Goal: Complete application form

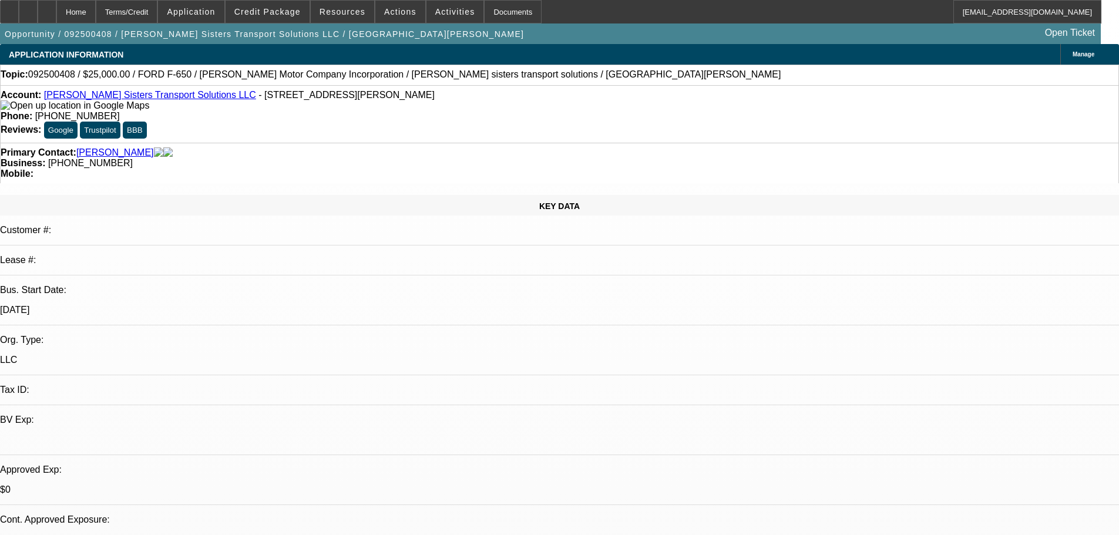
select select "0"
select select "2"
select select "0.1"
select select "4"
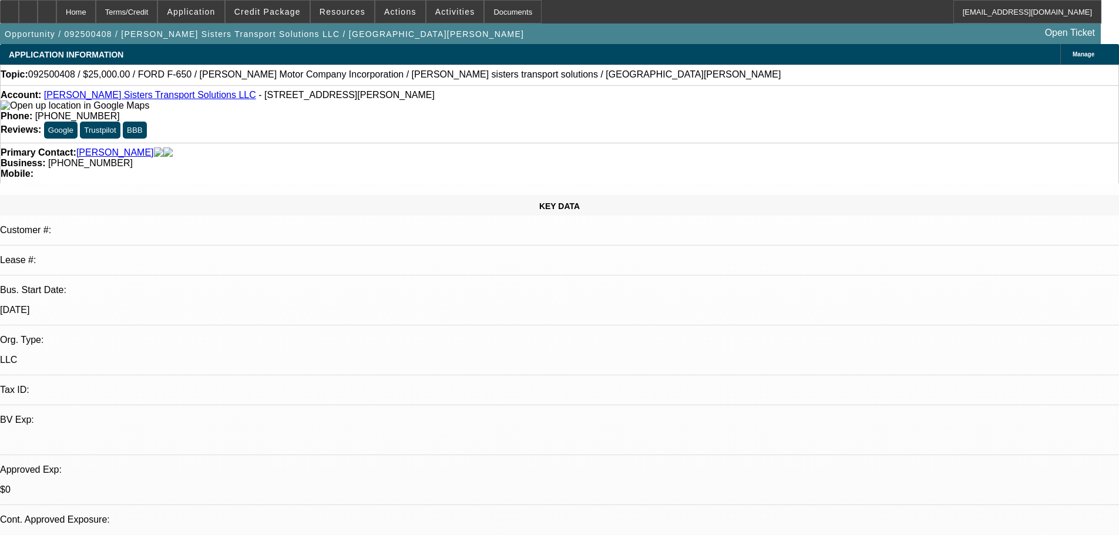
scroll to position [1586, 0]
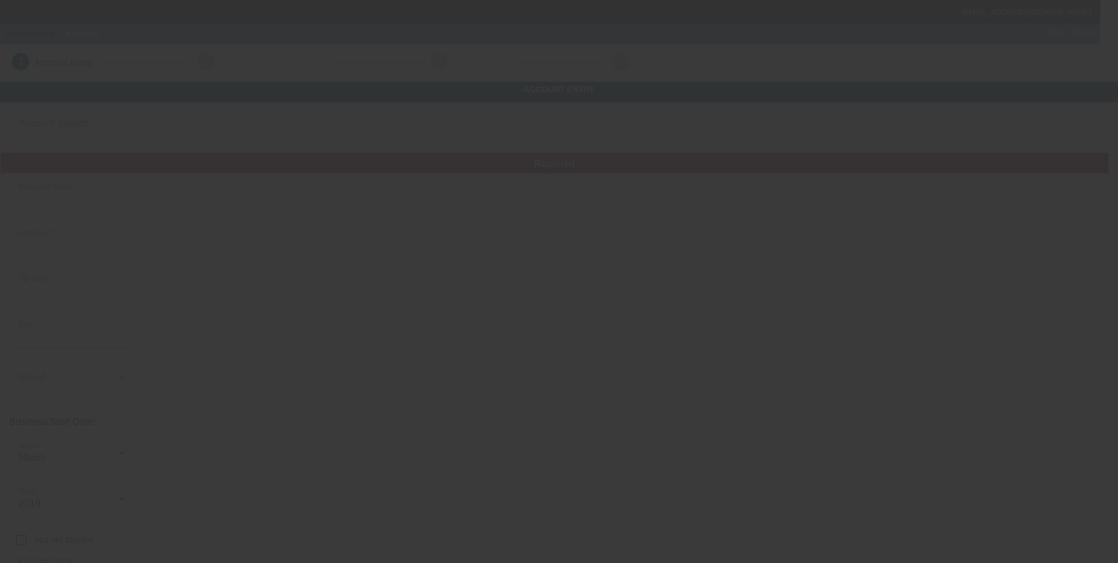
type input "Eastern Auto Collision Center LLC"
type input "[STREET_ADDRESS][PERSON_NAME]"
type input "76543"
type input "Killeen"
type input "[PHONE_NUMBER]"
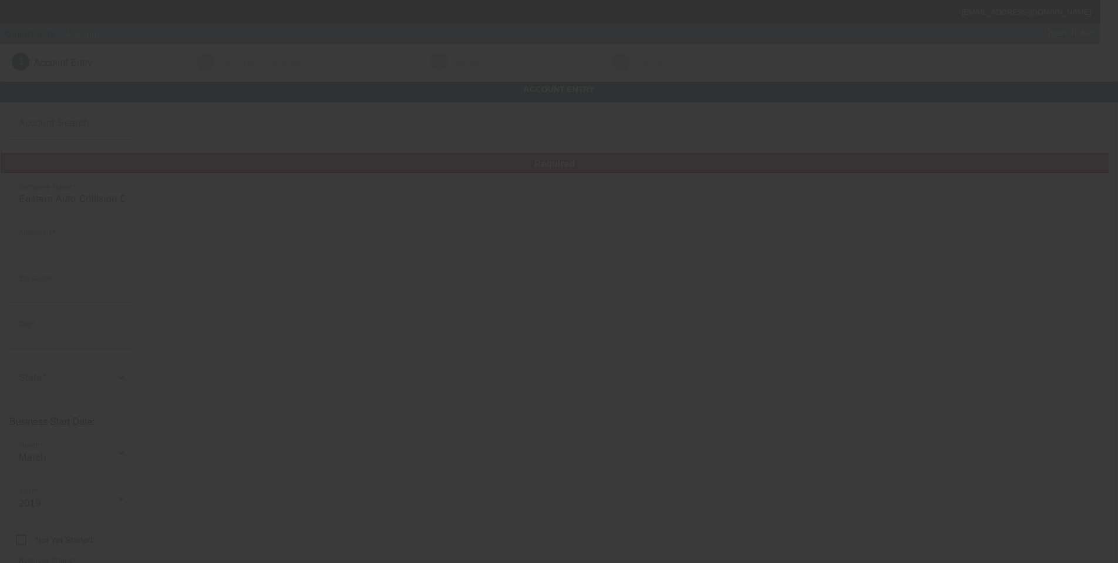
type input "eactowing3@gmail.com"
type input "Bell"
type input "823213674"
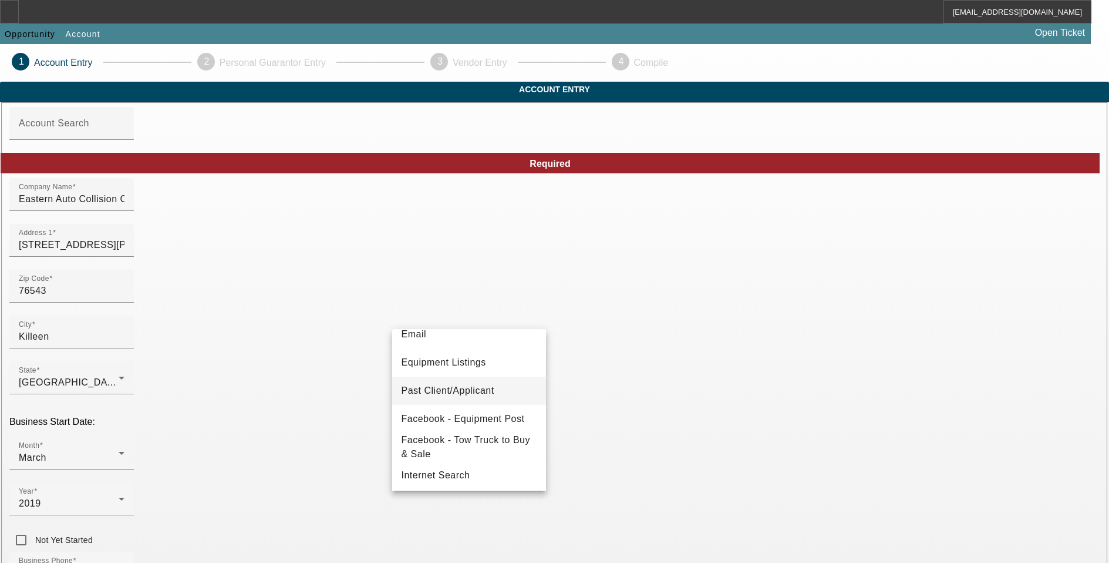
scroll to position [117, 0]
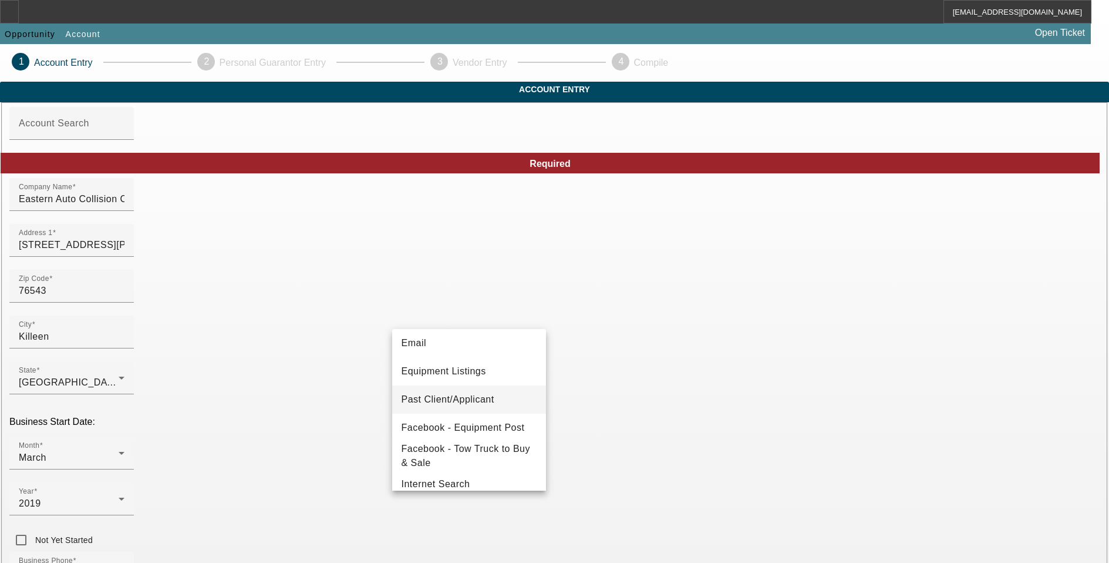
click at [472, 398] on span "Past Client/Applicant" at bounding box center [448, 399] width 93 height 14
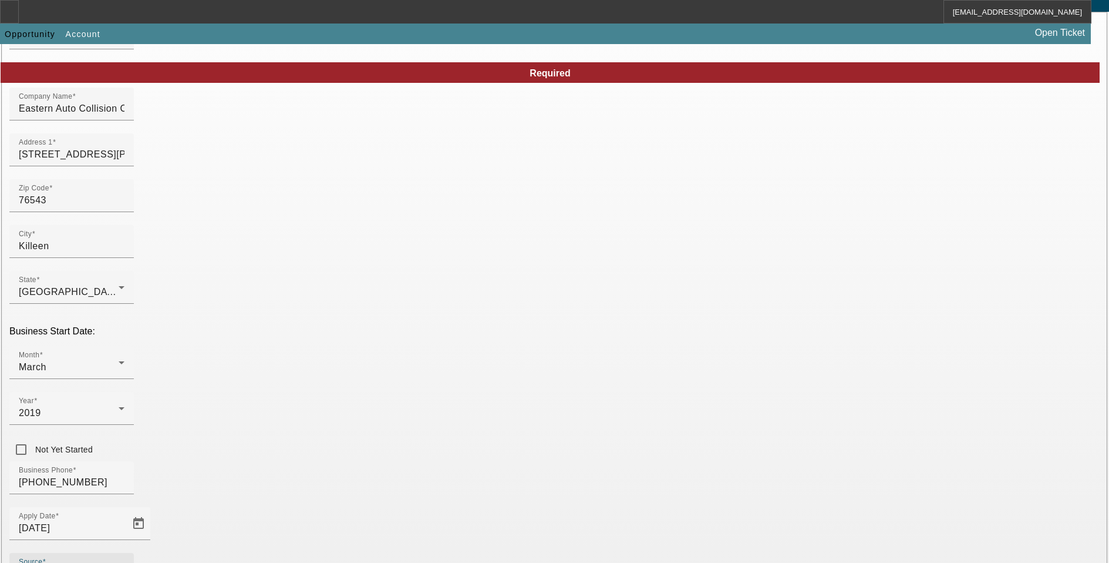
scroll to position [179, 0]
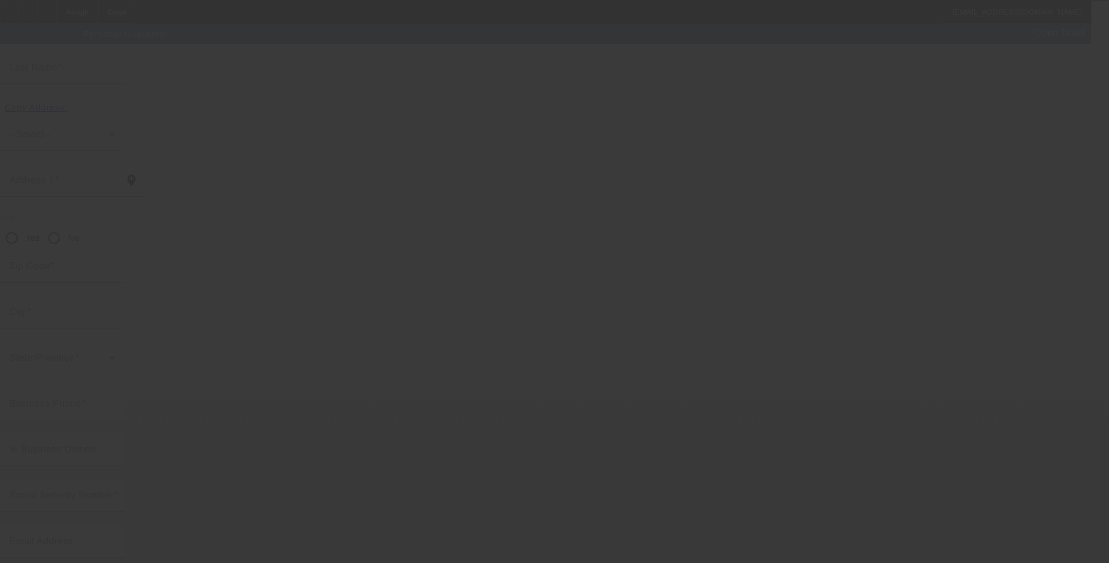
scroll to position [12, 0]
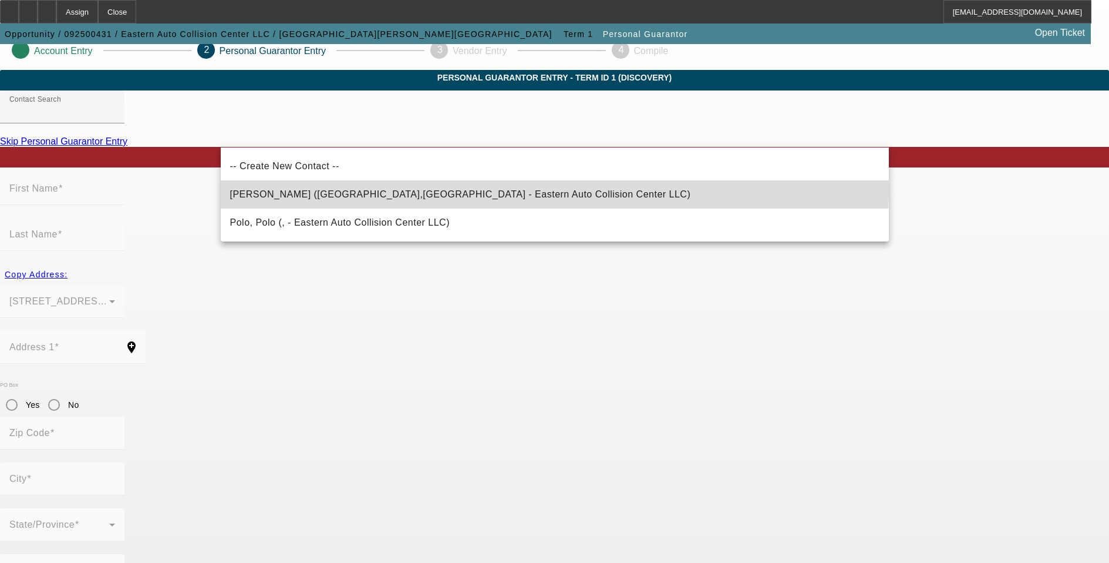
click at [403, 186] on mat-option "Valentin-Negron, Abimael (Killeen,TX - Eastern Auto Collision Center LLC)" at bounding box center [555, 194] width 668 height 28
type input "Valentin-Negron, Abimael (Killeen,TX - Eastern Auto Collision Center LLC)"
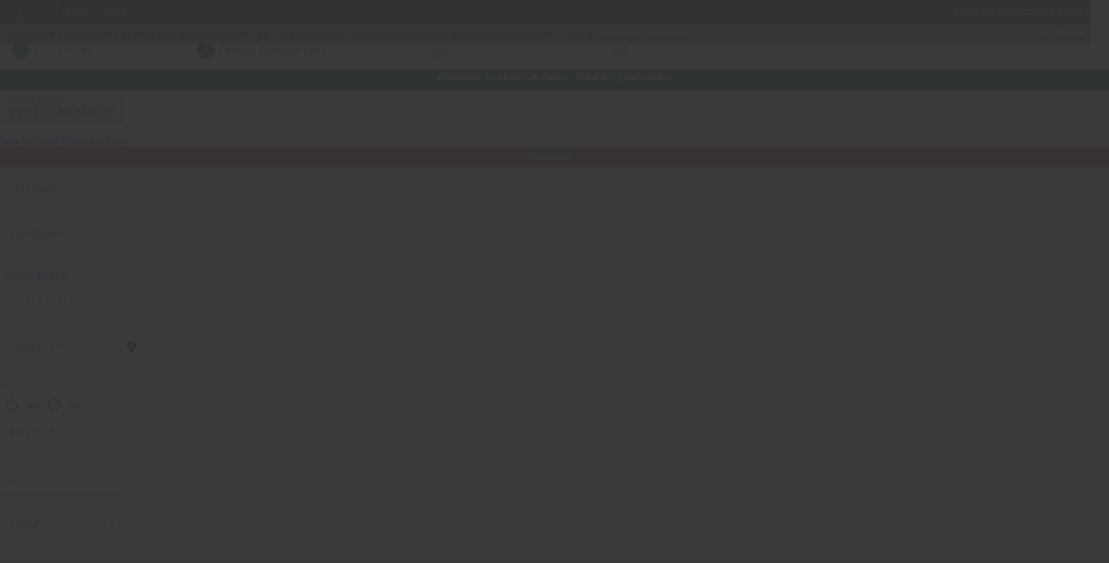
type input "Abimael"
type input "Valentin-Negron"
type input "9800 Diana Dr"
radio input "true"
type input "76542"
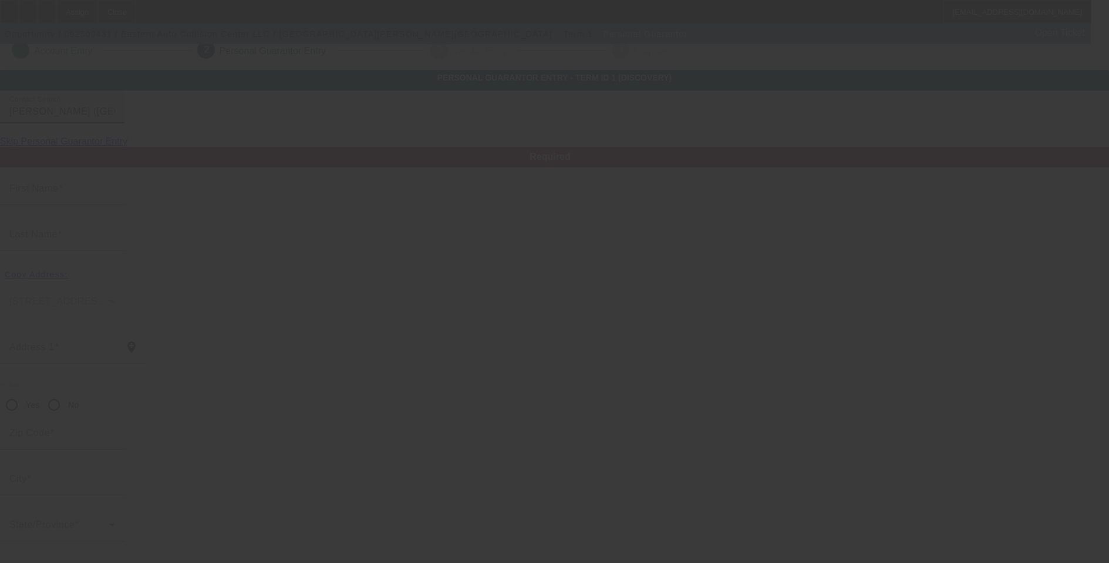
type input "Killeen"
type input "(254) 781-2037"
type input "50"
type input "596-46-5451"
type input "easternautocollisioncenter@gmail.com"
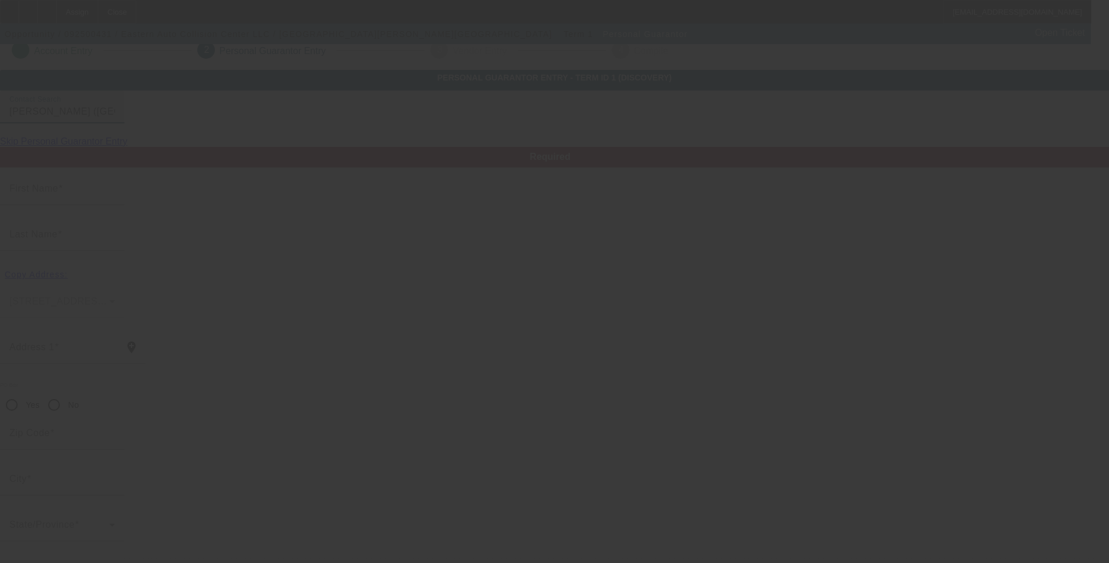
type input "(254) 535-7230"
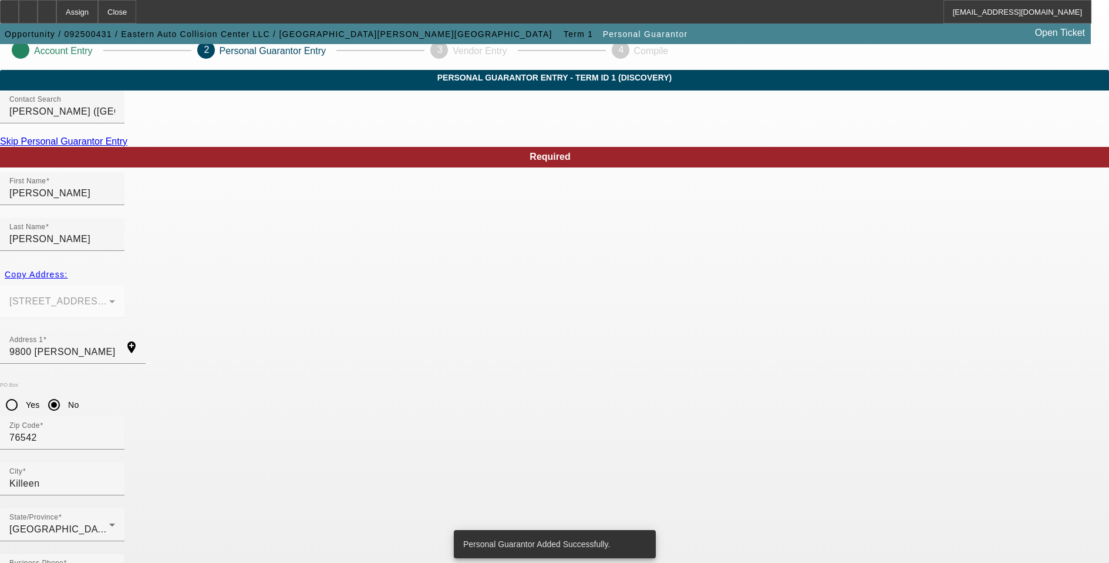
scroll to position [0, 0]
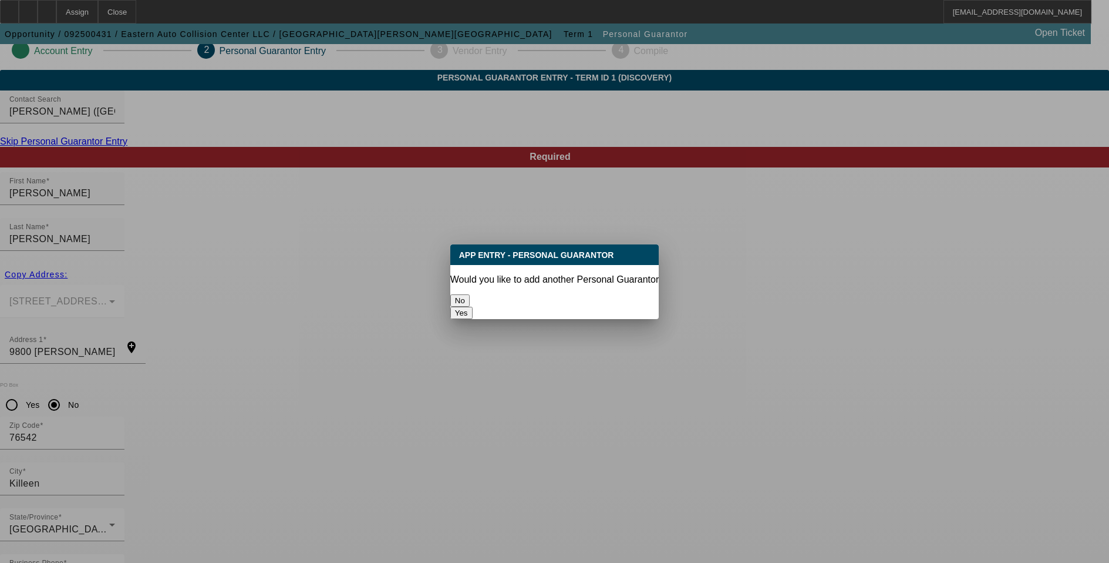
click at [470, 294] on button "No" at bounding box center [459, 300] width 19 height 12
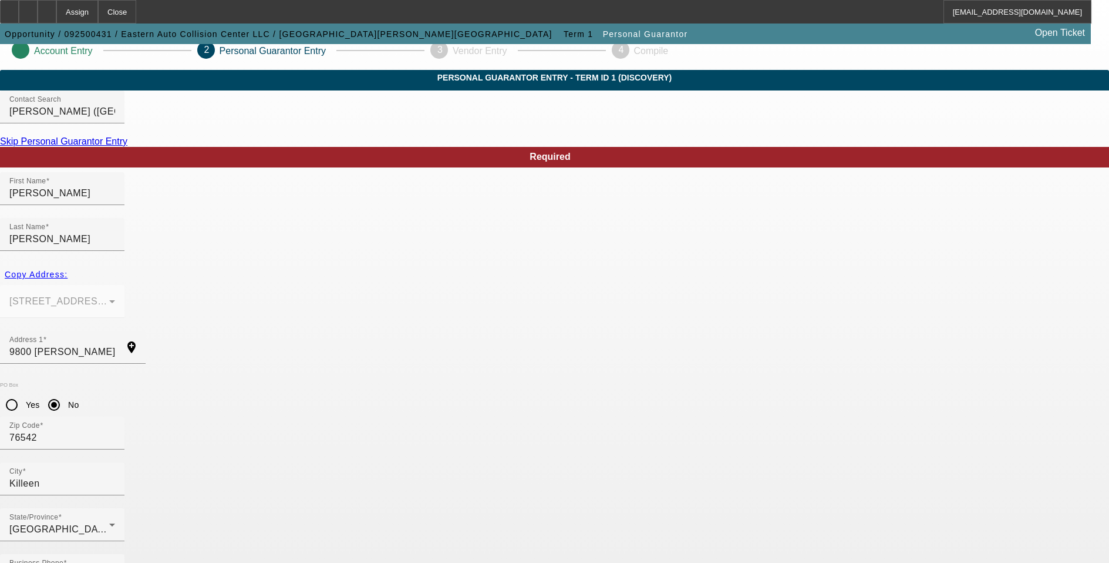
scroll to position [12, 0]
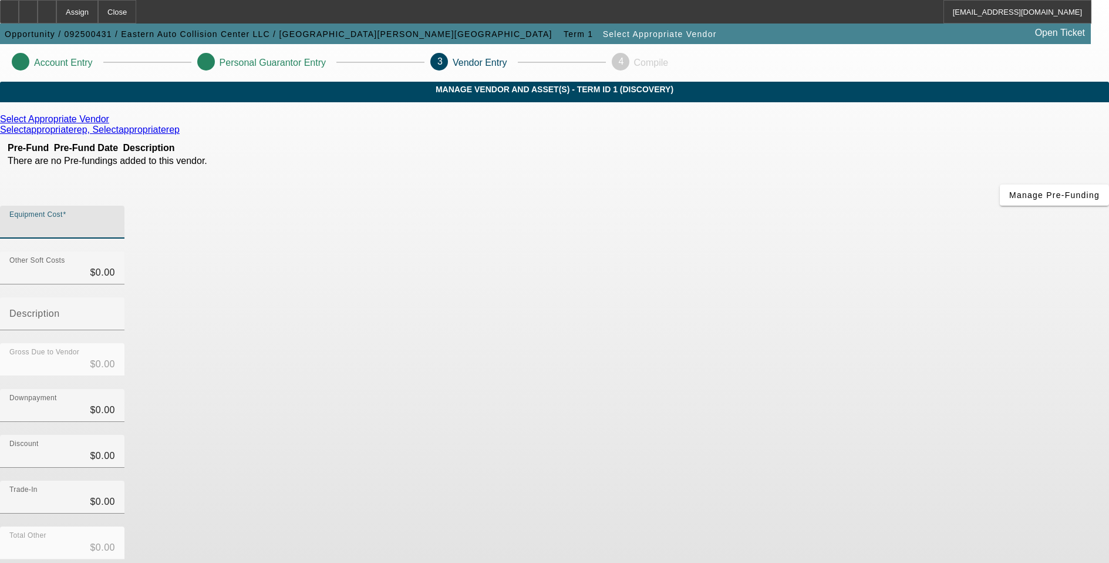
click at [115, 220] on input "Equipment Cost" at bounding box center [62, 227] width 106 height 14
type input "3"
type input "$3.00"
type input "30"
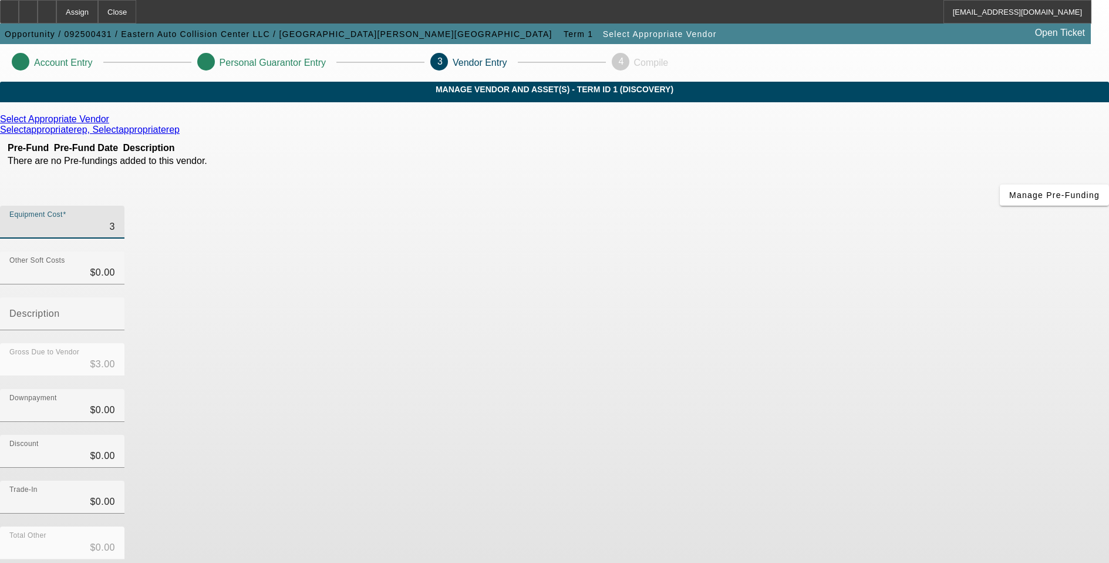
type input "$30.00"
type input "300"
type input "$300.00"
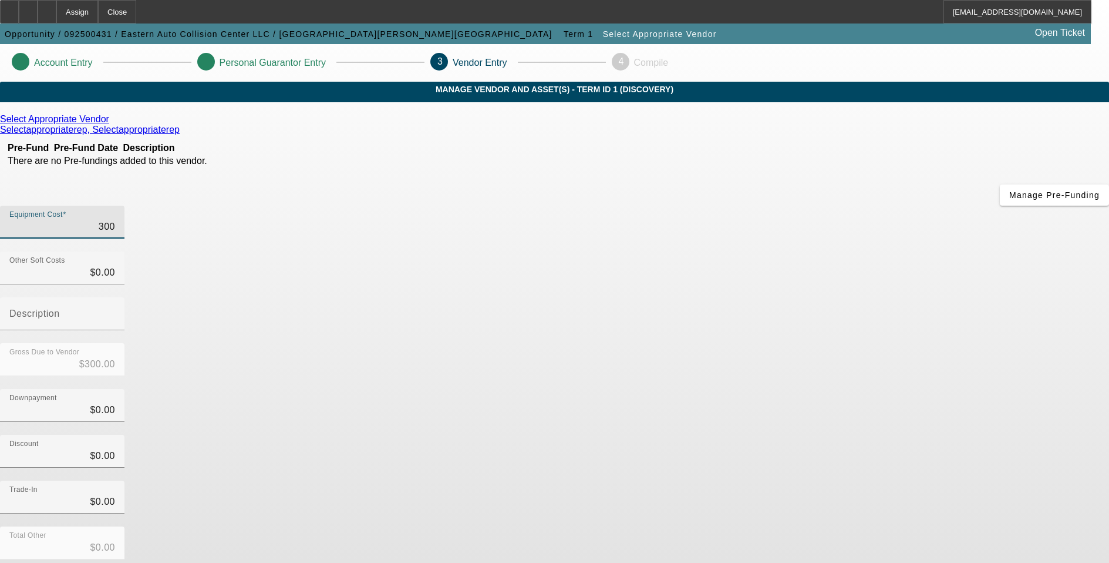
type input "3000"
type input "$3,000.00"
type input "30000"
type input "$30,000.00"
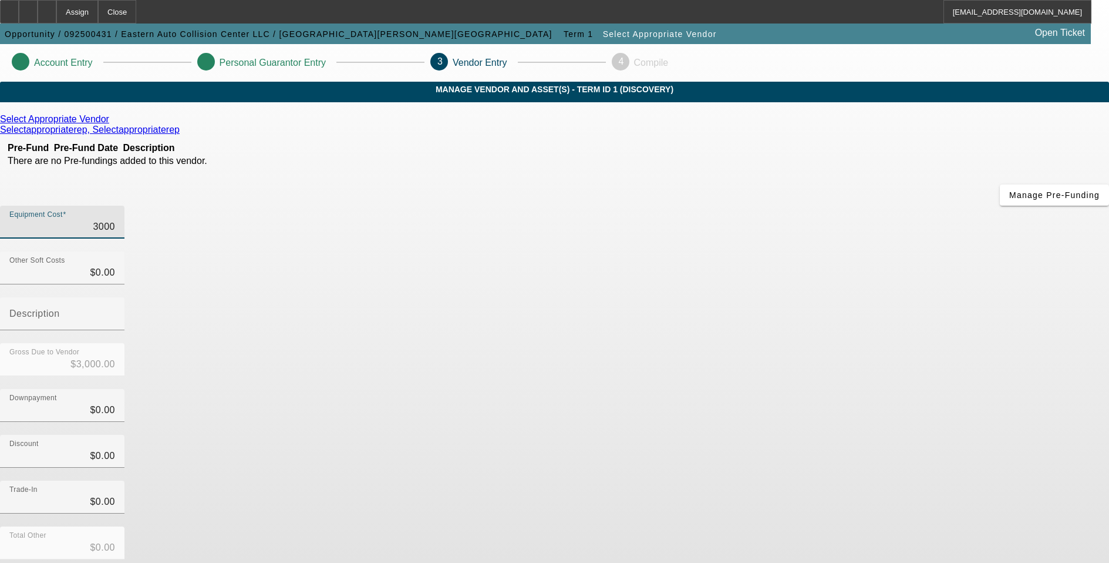
type input "$30,000.00"
click at [758, 435] on div "Discount $0.00" at bounding box center [554, 458] width 1109 height 46
click at [112, 124] on icon at bounding box center [112, 119] width 0 height 10
